Goal: Task Accomplishment & Management: Manage account settings

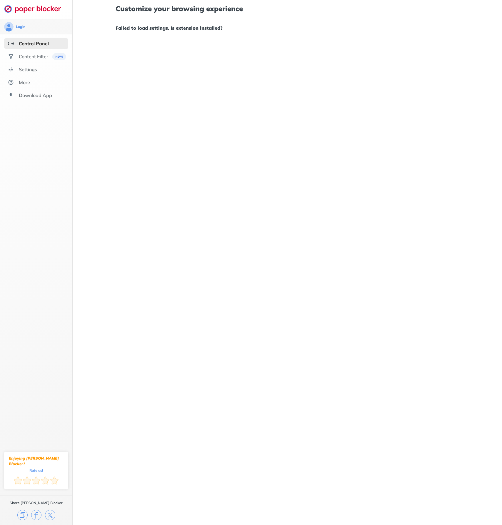
click at [30, 42] on div "Control Panel" at bounding box center [34, 44] width 30 height 6
click at [35, 54] on div "Content Filter" at bounding box center [33, 56] width 29 height 6
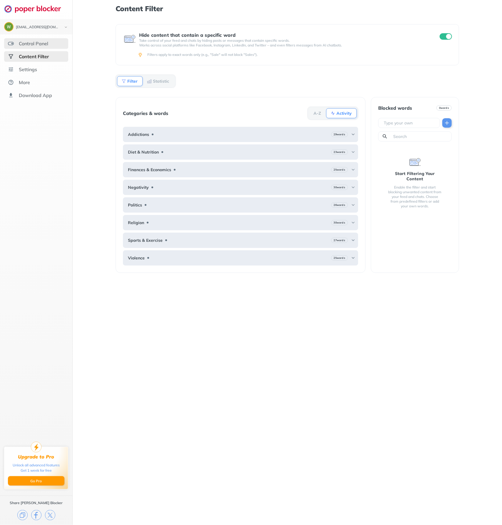
click at [34, 44] on div "Control Panel" at bounding box center [33, 44] width 29 height 6
